Goal: Check status: Check status

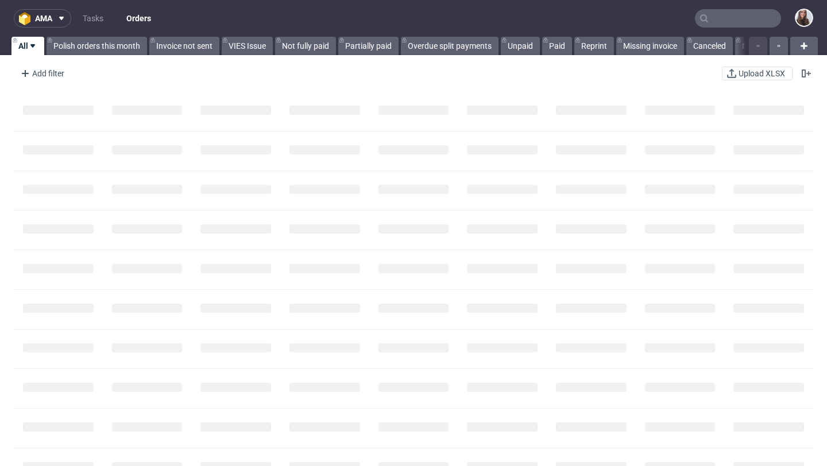
click at [709, 16] on input "text" at bounding box center [738, 18] width 86 height 18
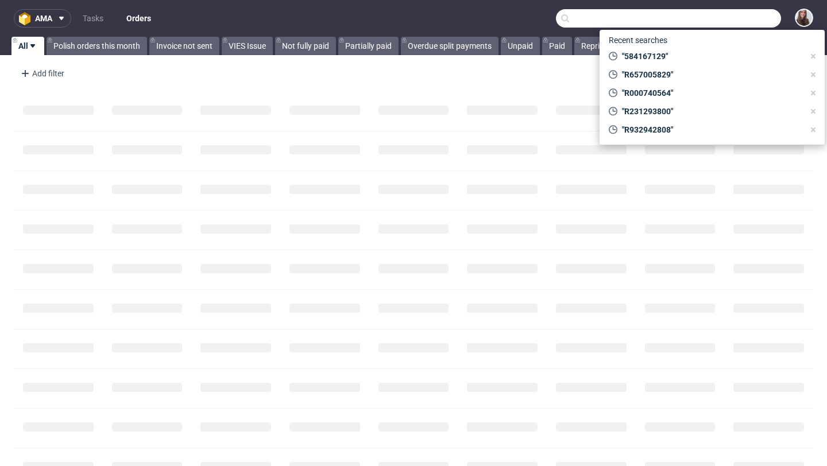
paste input "R993510084"
type input "R993510084"
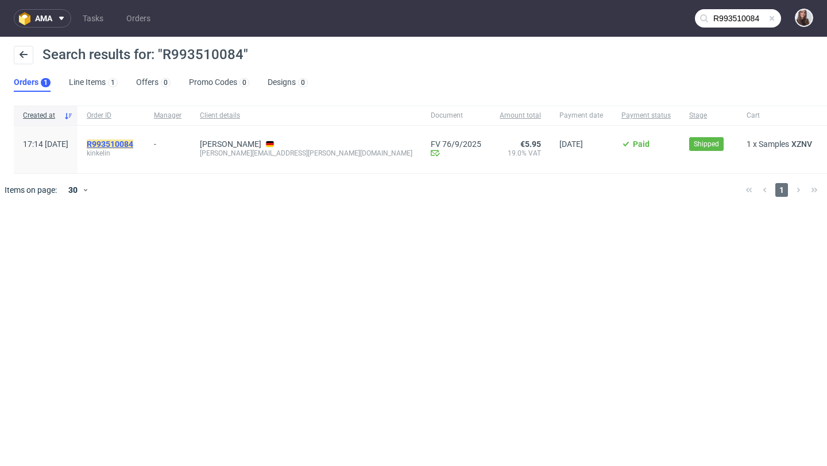
click at [133, 142] on mark "R993510084" at bounding box center [110, 144] width 47 height 9
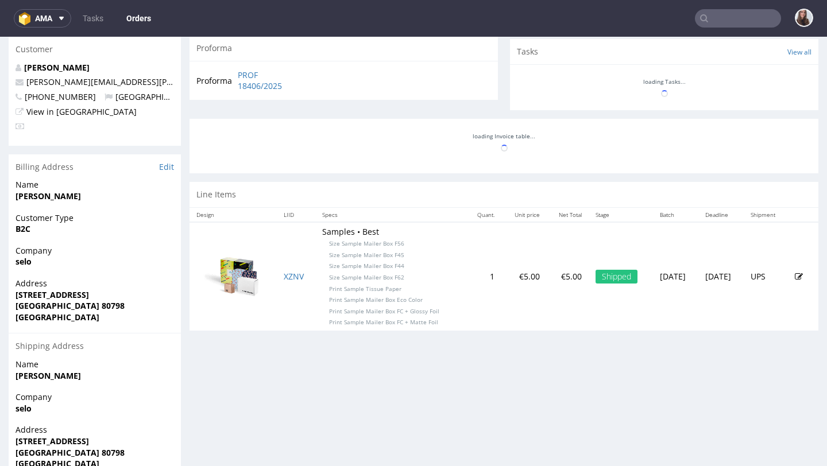
scroll to position [408, 0]
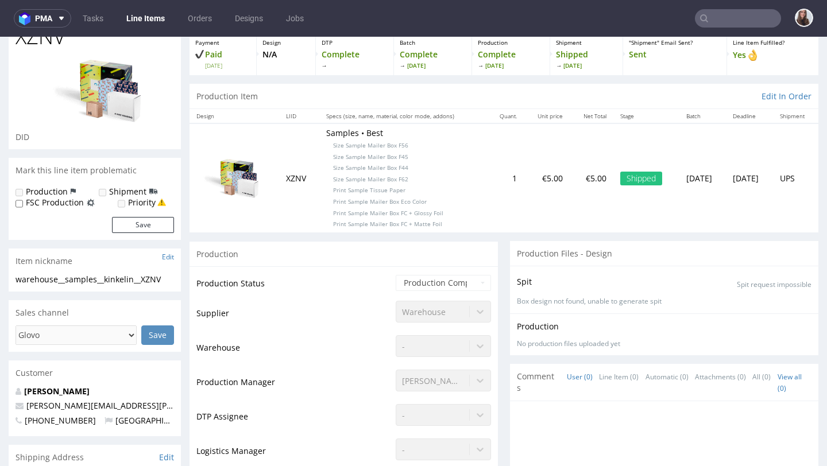
scroll to position [28, 0]
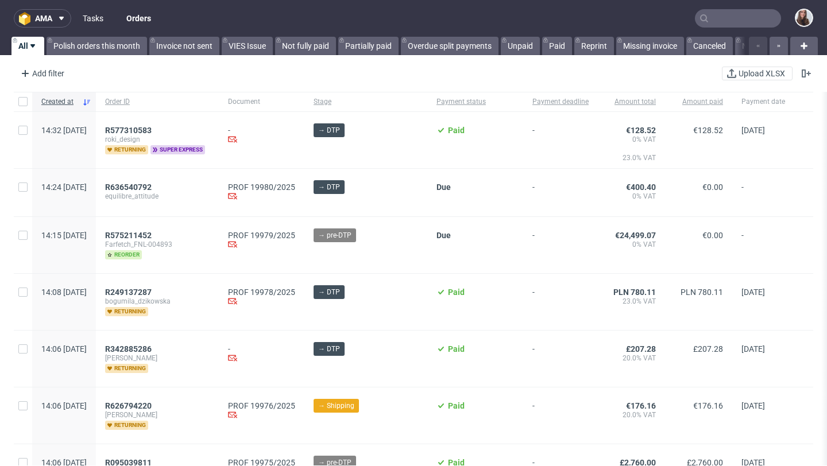
click at [95, 20] on link "Tasks" at bounding box center [93, 18] width 34 height 18
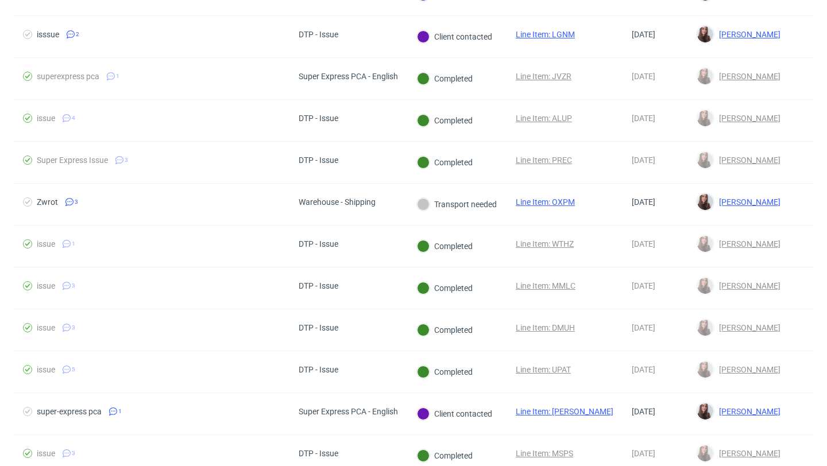
scroll to position [394, 0]
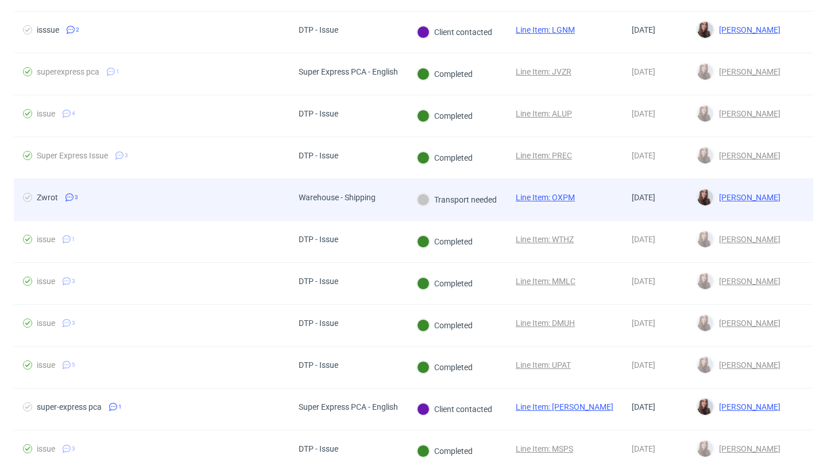
click at [351, 200] on div "Warehouse - Shipping" at bounding box center [337, 197] width 77 height 9
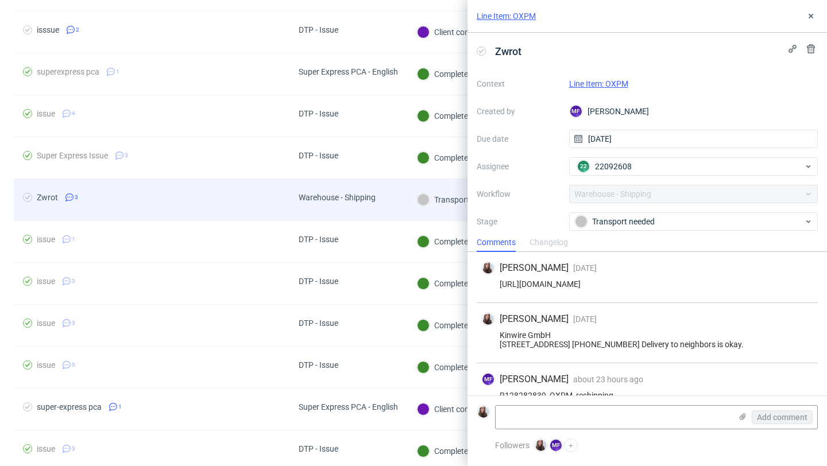
scroll to position [28, 0]
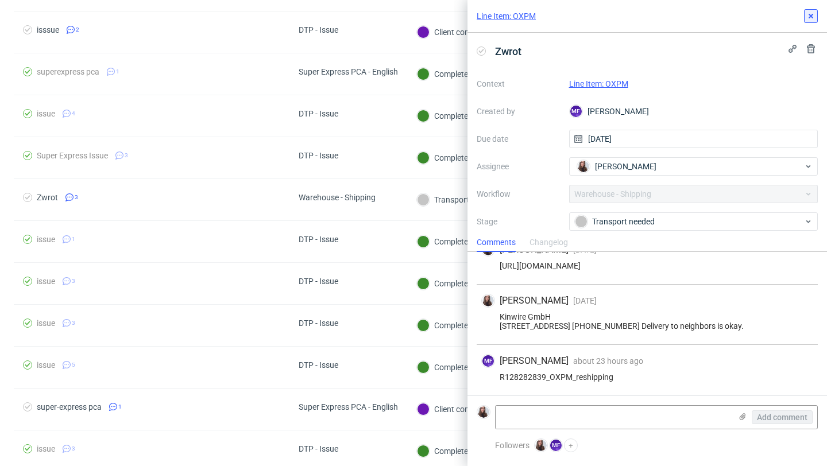
click at [809, 18] on icon at bounding box center [810, 15] width 9 height 9
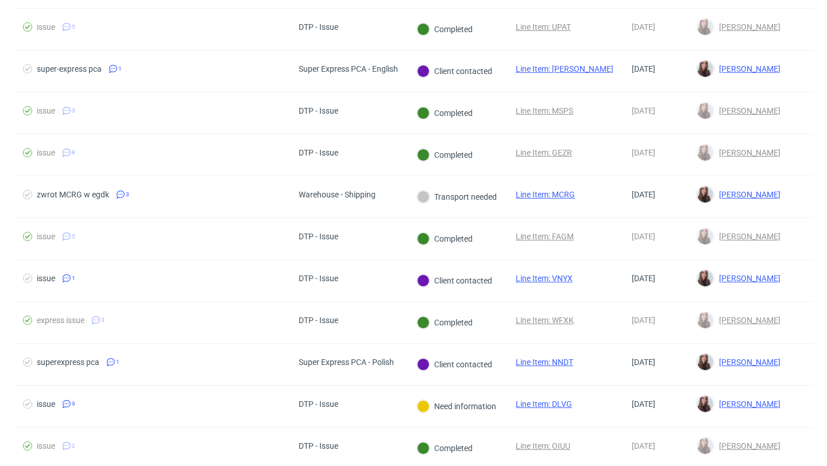
scroll to position [744, 0]
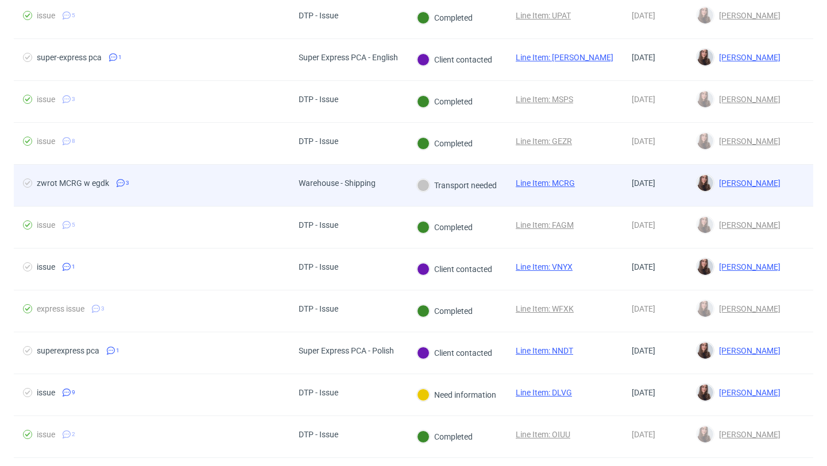
click at [442, 184] on div "Transport needed" at bounding box center [457, 185] width 80 height 13
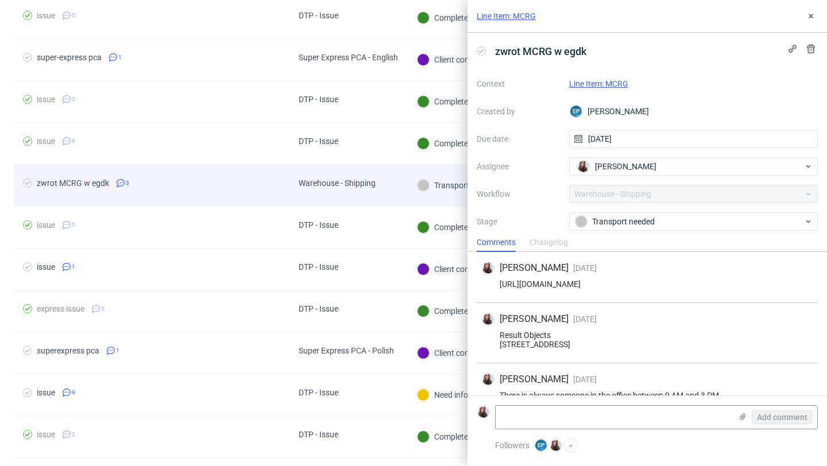
scroll to position [28, 0]
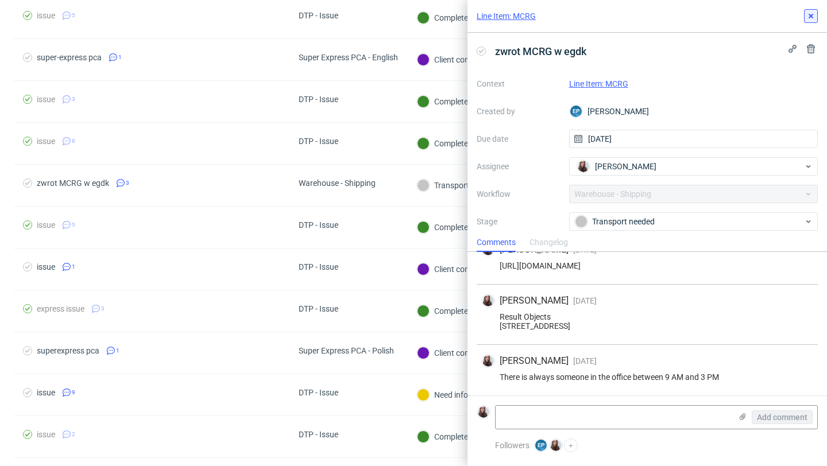
click at [806, 16] on button at bounding box center [811, 16] width 14 height 14
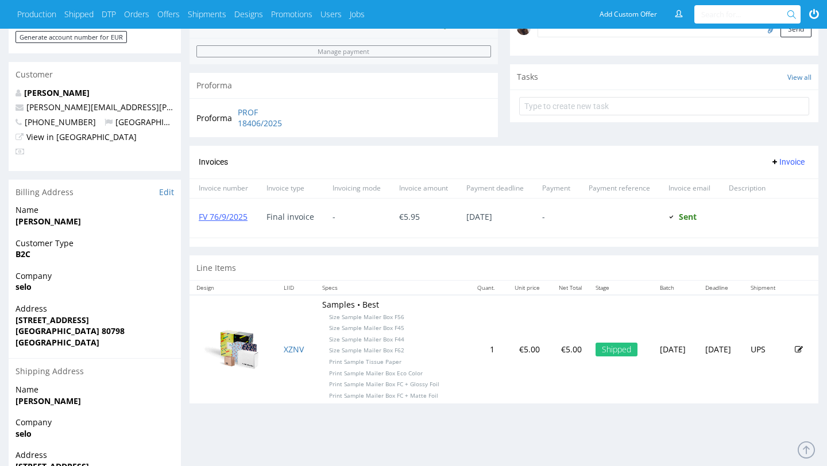
scroll to position [424, 0]
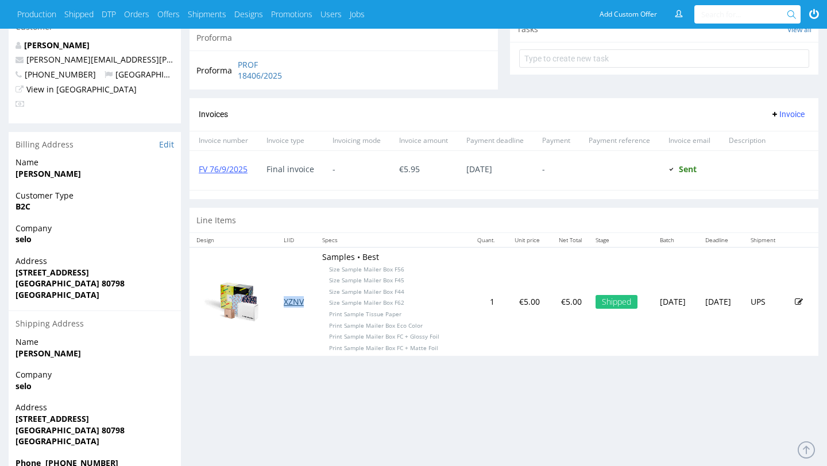
click at [286, 299] on link "XZNV" at bounding box center [294, 301] width 20 height 11
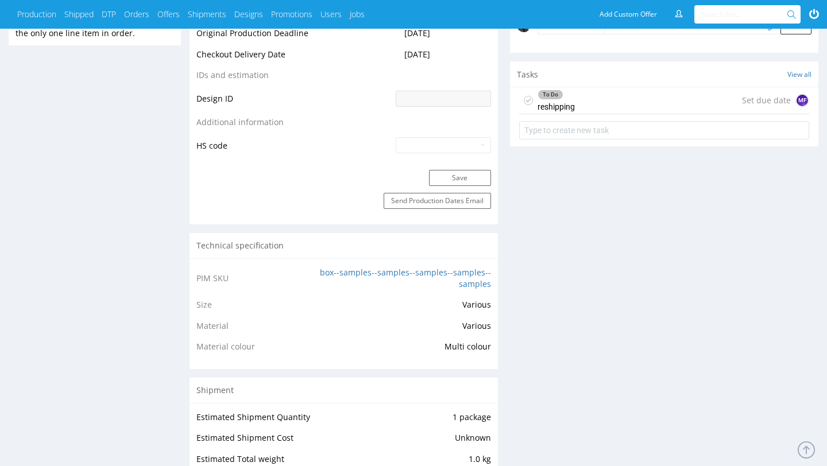
scroll to position [674, 0]
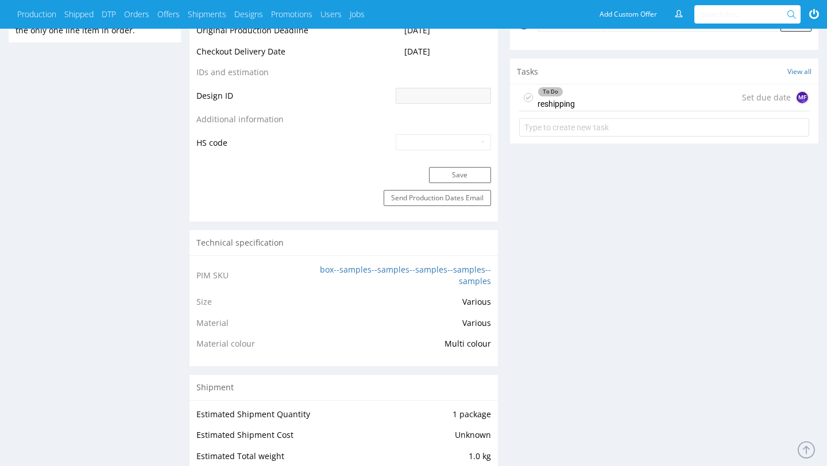
click at [578, 100] on div "To Do reshipping Set due date MF" at bounding box center [664, 97] width 290 height 27
click at [590, 101] on div "To Do reshipping Set due date MF" at bounding box center [664, 97] width 290 height 27
click at [606, 101] on div "To Do reshipping Set due date MF" at bounding box center [664, 97] width 290 height 27
click at [648, 97] on div "To Do reshipping Set due date MF" at bounding box center [664, 97] width 290 height 27
click at [639, 105] on div "To Do reshipping Set due date MF" at bounding box center [664, 97] width 290 height 27
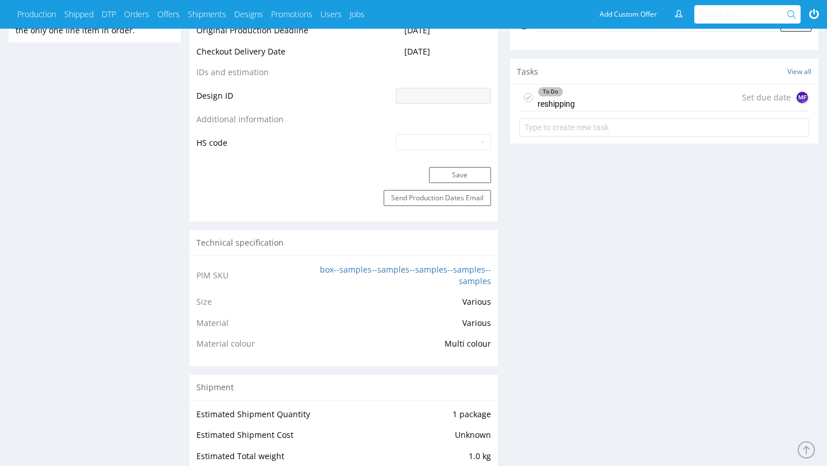
click at [768, 102] on div "Set due date MF" at bounding box center [775, 98] width 67 height 14
click at [802, 102] on figcaption "MF" at bounding box center [801, 97] width 11 height 11
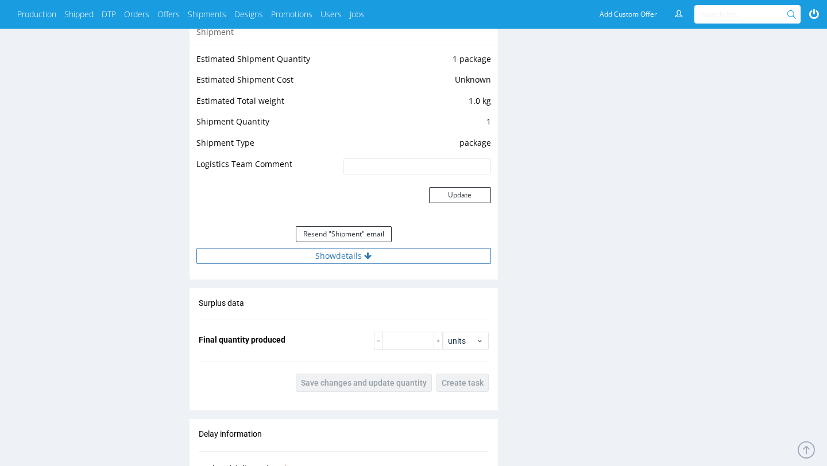
scroll to position [1032, 0]
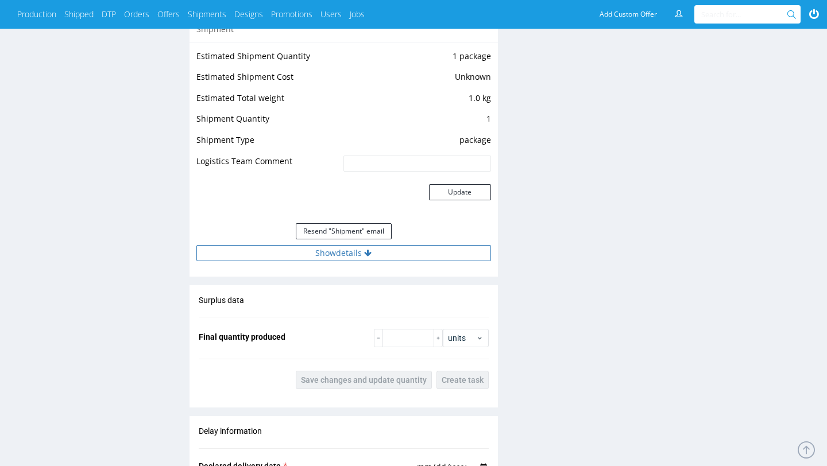
click at [359, 248] on button "Show details" at bounding box center [343, 253] width 295 height 16
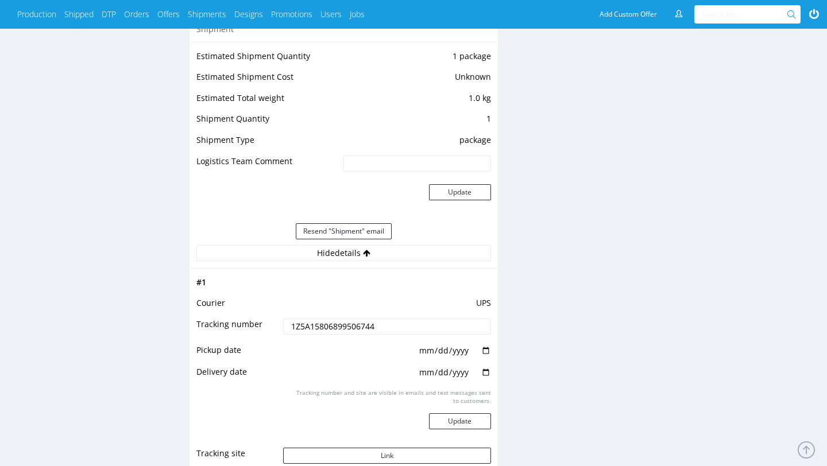
drag, startPoint x: 393, startPoint y: 324, endPoint x: 291, endPoint y: 327, distance: 102.8
click at [291, 327] on input "1Z5A15806899506744" at bounding box center [386, 327] width 207 height 16
